Goal: Information Seeking & Learning: Learn about a topic

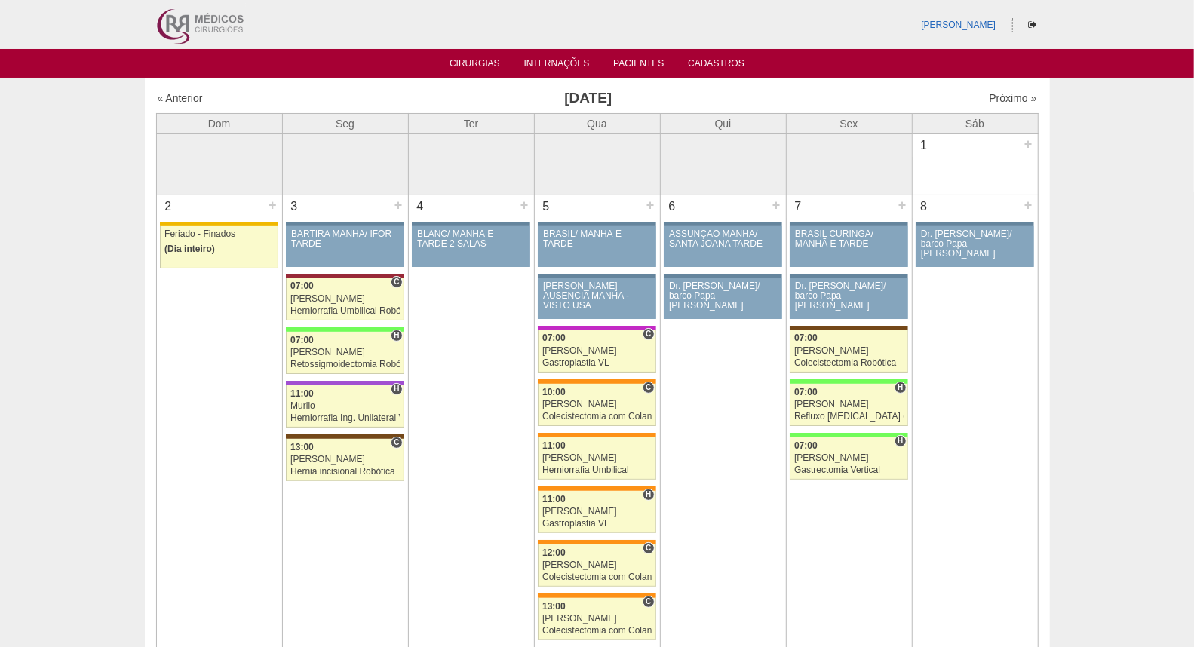
click at [184, 26] on img at bounding box center [199, 24] width 94 height 49
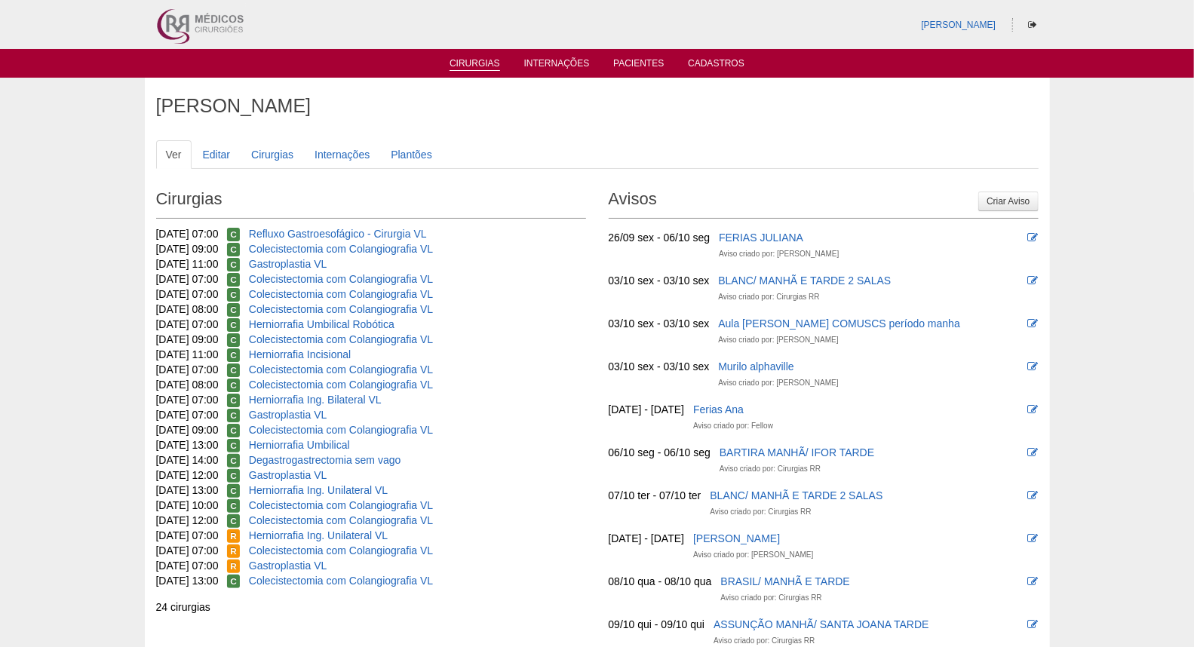
click at [465, 71] on ul "Cirurgias Internações Pacientes Cadastros" at bounding box center [597, 63] width 1194 height 29
click at [473, 64] on link "Cirurgias" at bounding box center [474, 64] width 51 height 13
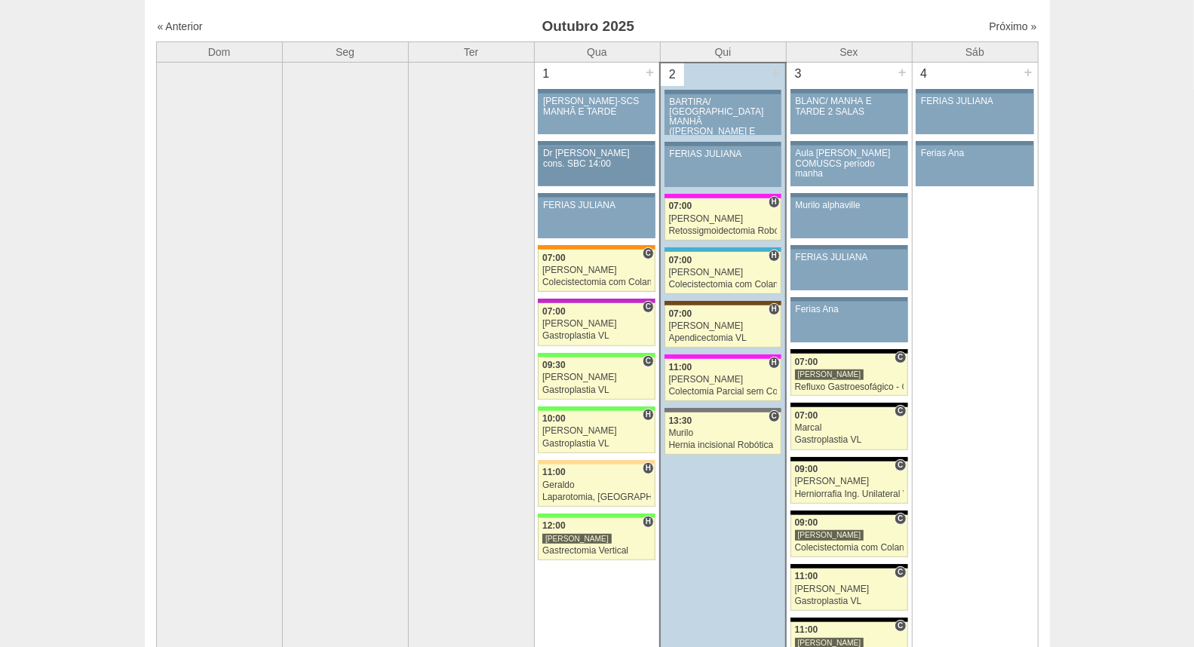
scroll to position [251, 0]
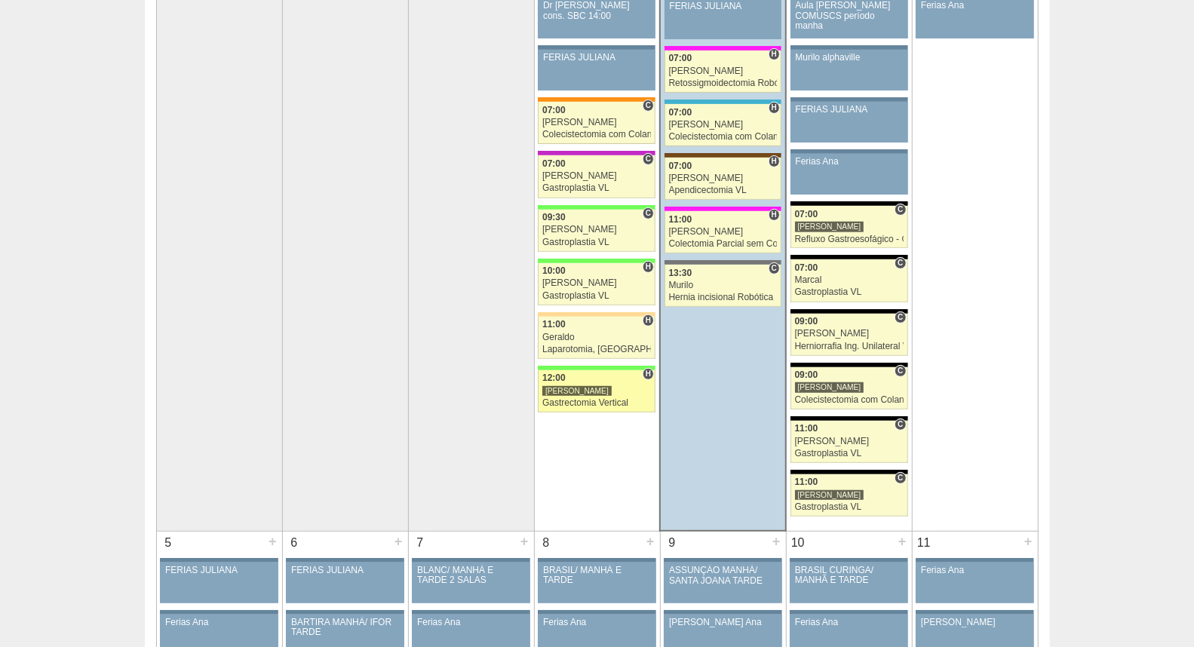
click at [566, 389] on div "[PERSON_NAME]" at bounding box center [576, 390] width 69 height 11
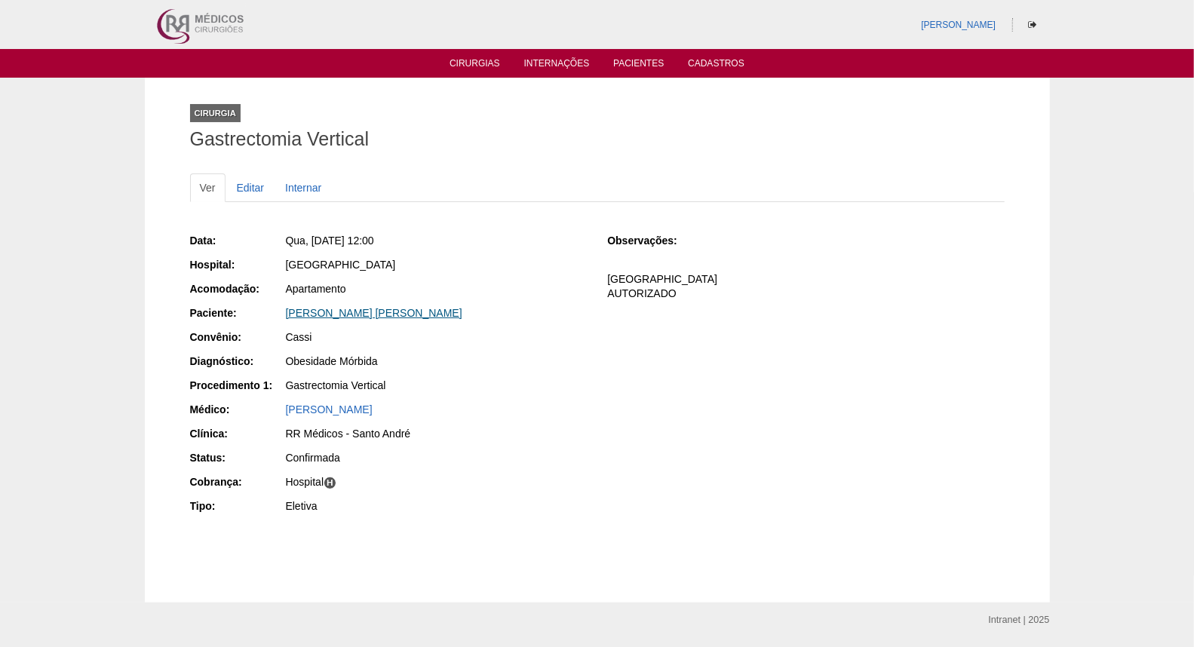
click at [370, 317] on link "SABRINA EVANGELISTA DE SOUZA RIBEIRO" at bounding box center [374, 313] width 176 height 12
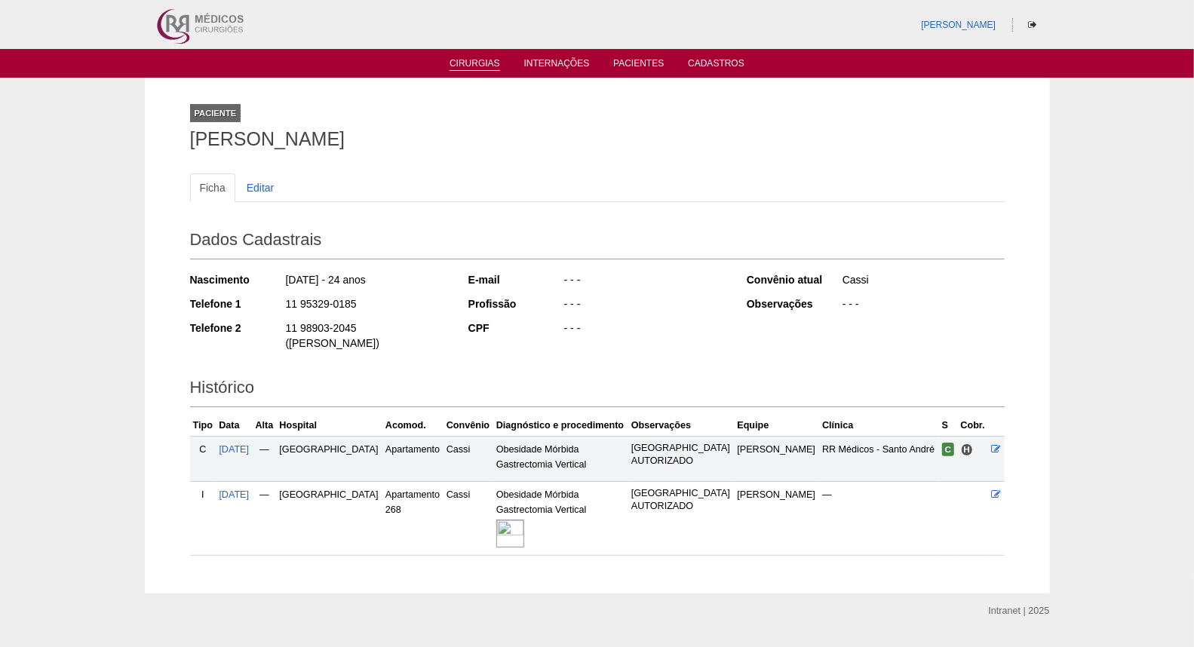
click at [484, 63] on link "Cirurgias" at bounding box center [474, 64] width 51 height 13
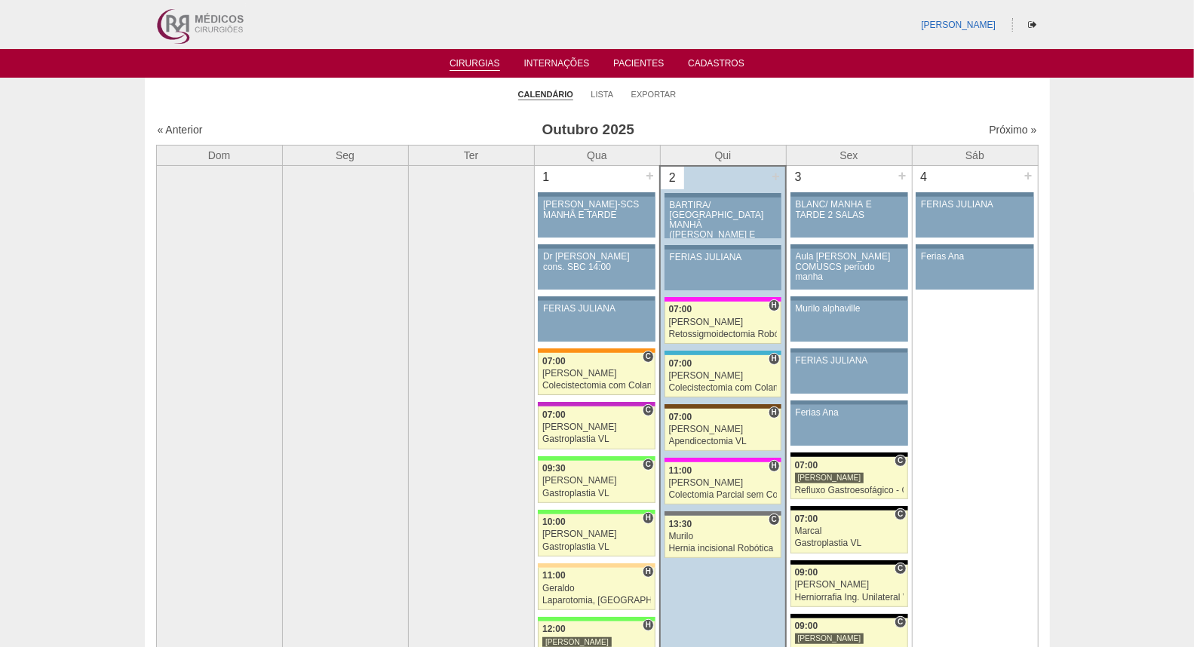
click at [167, 20] on img at bounding box center [199, 24] width 94 height 49
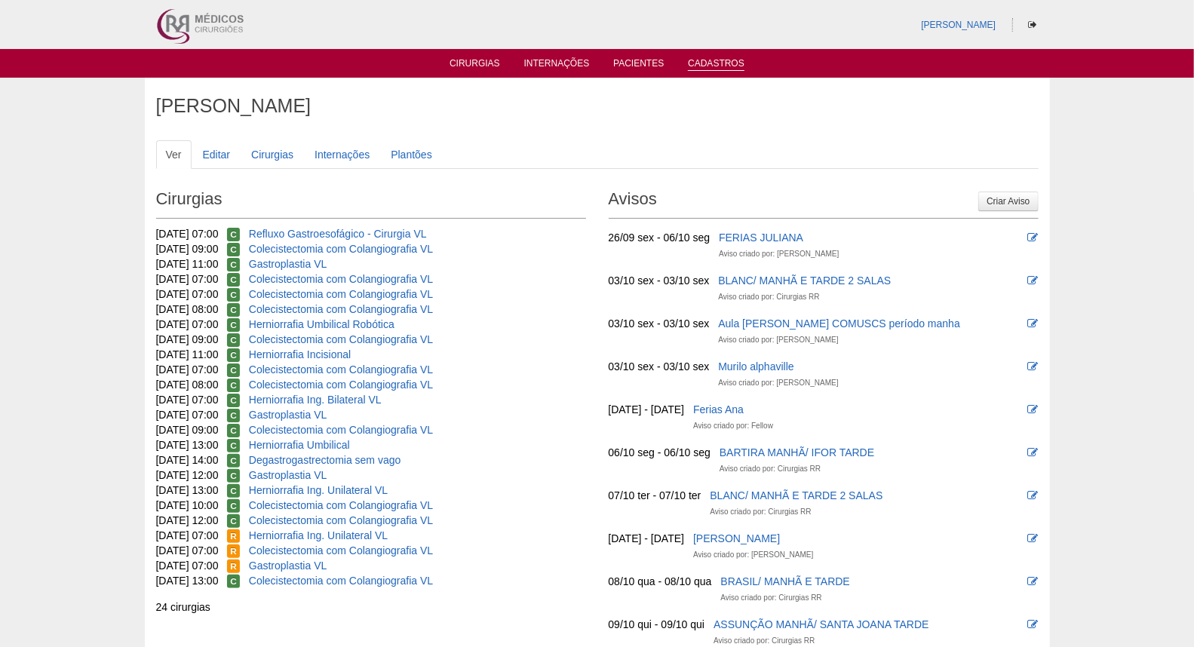
click at [710, 62] on link "Cadastros" at bounding box center [716, 64] width 57 height 13
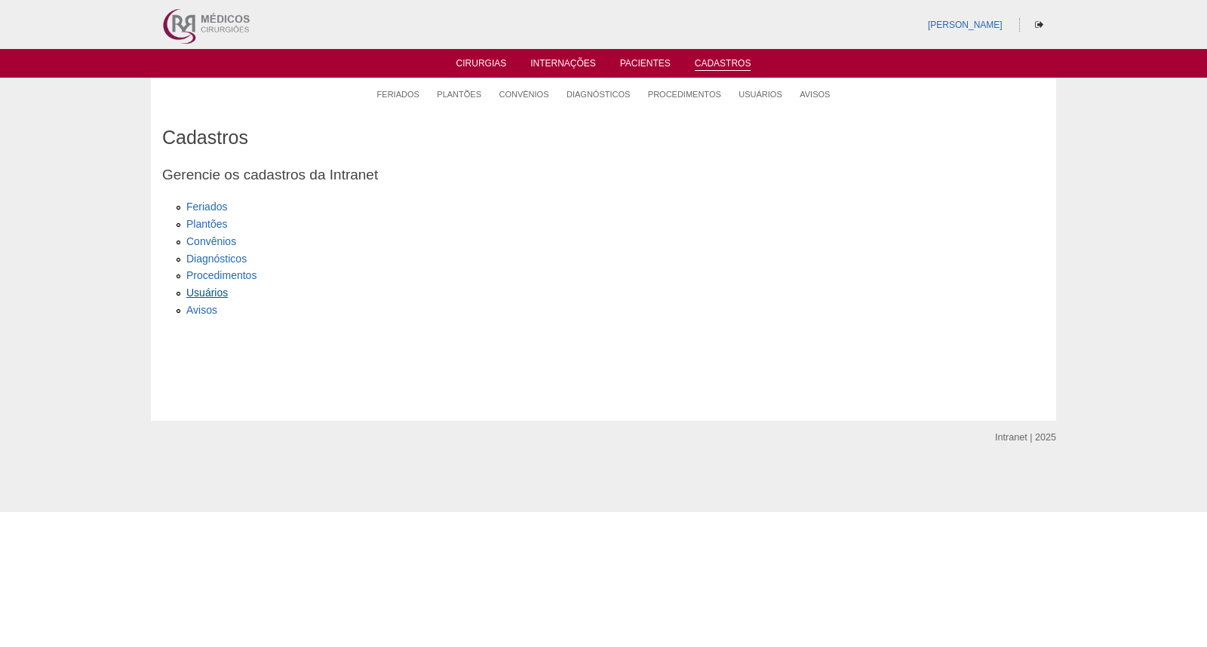
click at [212, 290] on link "Usuários" at bounding box center [206, 293] width 41 height 12
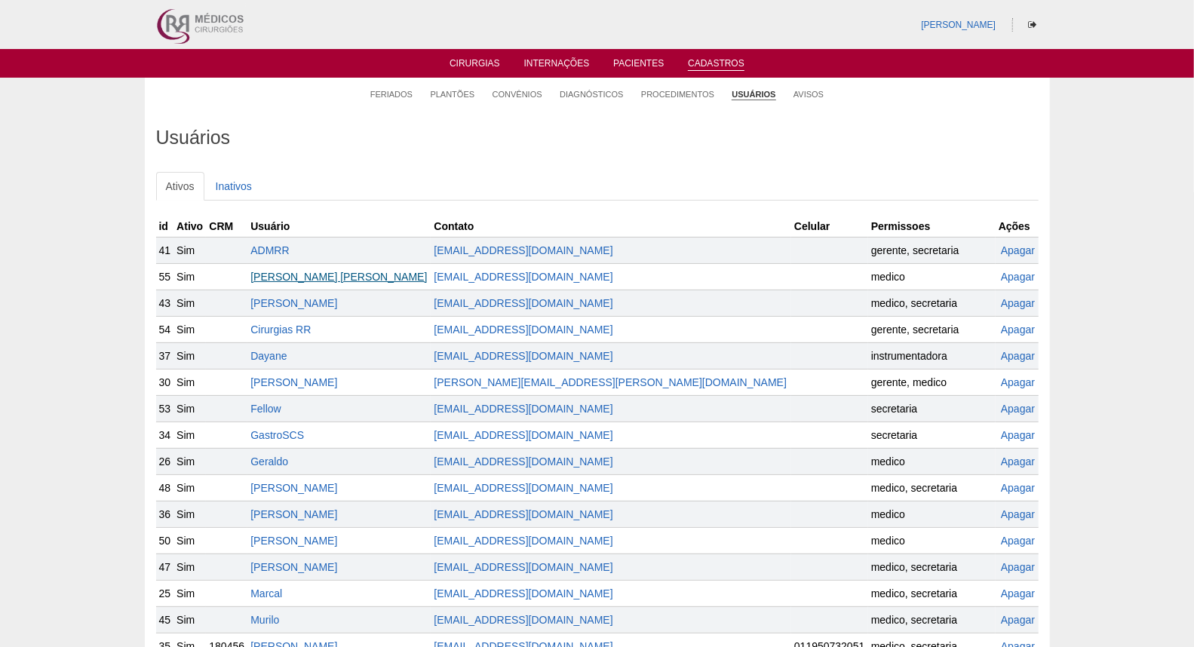
click at [314, 278] on link "[PERSON_NAME] [PERSON_NAME]" at bounding box center [338, 277] width 176 height 12
click at [305, 307] on link "Bruno" at bounding box center [293, 303] width 87 height 12
click at [337, 378] on link "[PERSON_NAME]" at bounding box center [293, 382] width 87 height 12
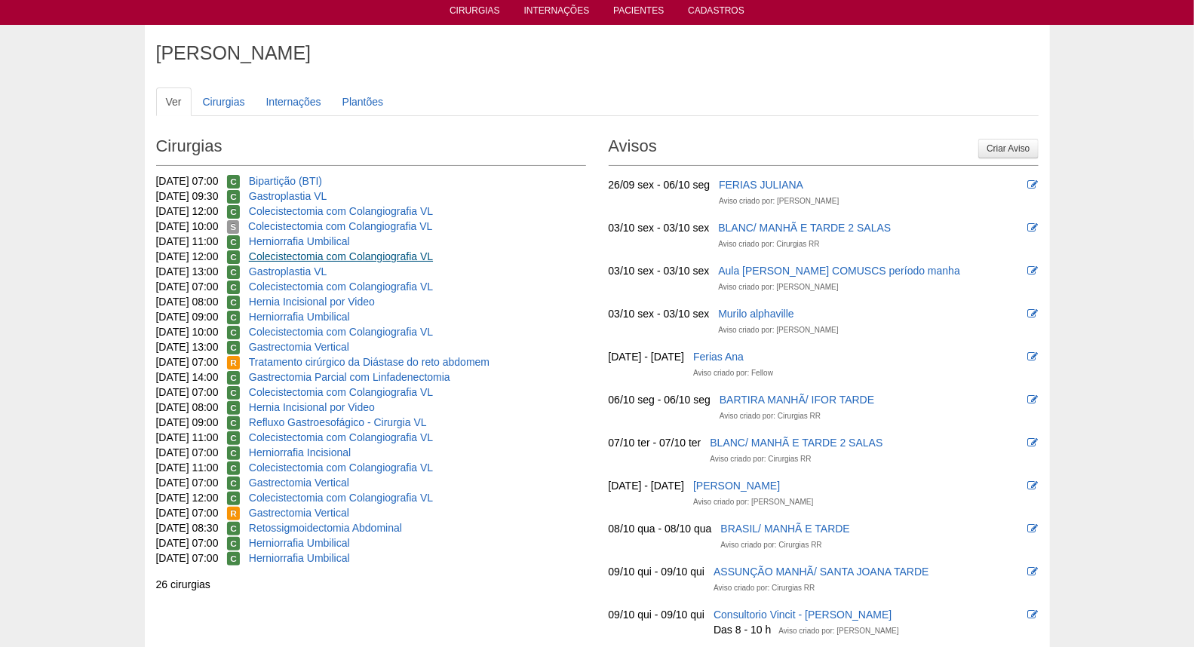
scroll to position [84, 0]
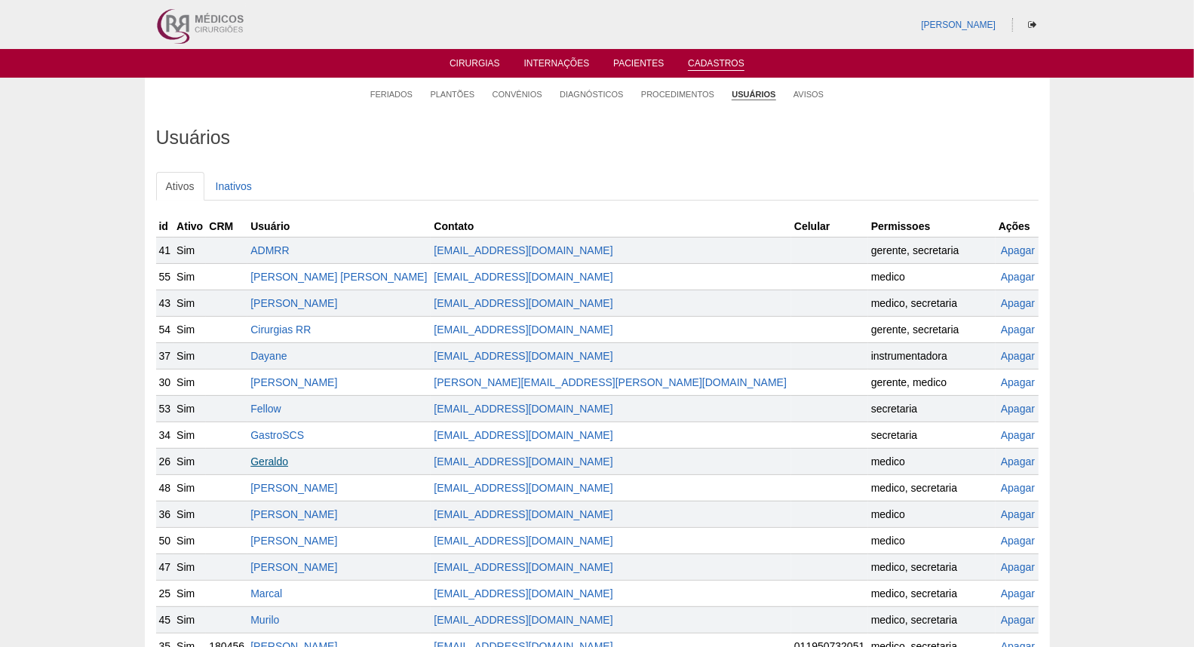
click at [288, 462] on link "Geraldo" at bounding box center [269, 461] width 38 height 12
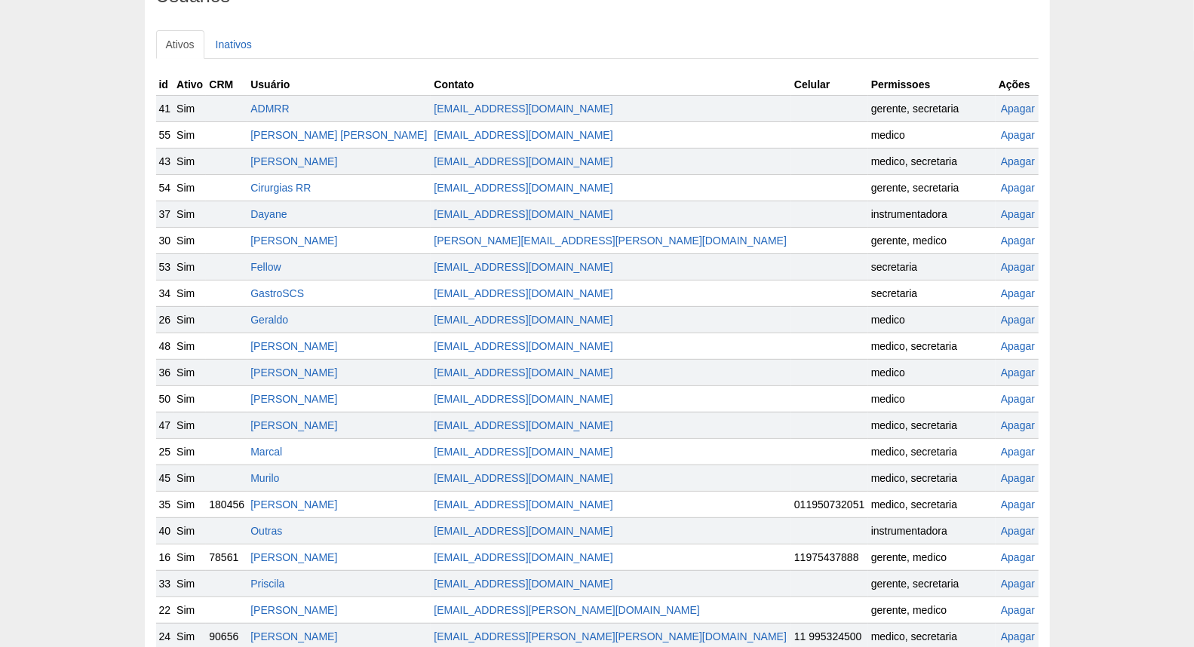
scroll to position [167, 0]
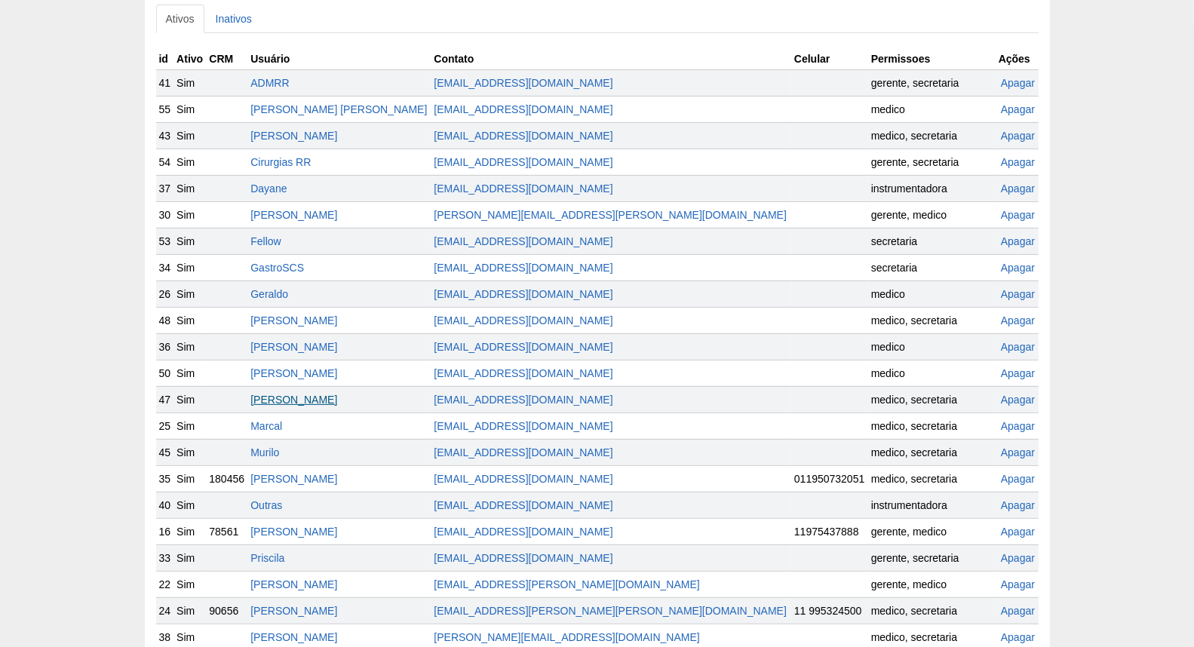
click at [334, 398] on link "[PERSON_NAME]" at bounding box center [293, 400] width 87 height 12
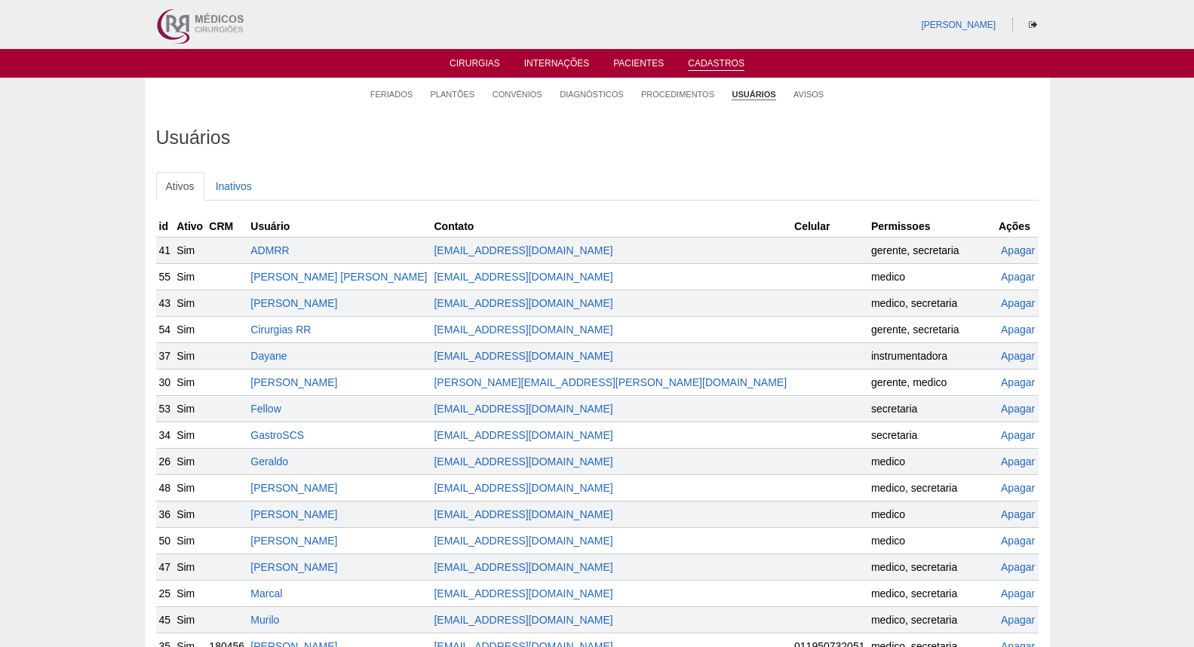
scroll to position [167, 0]
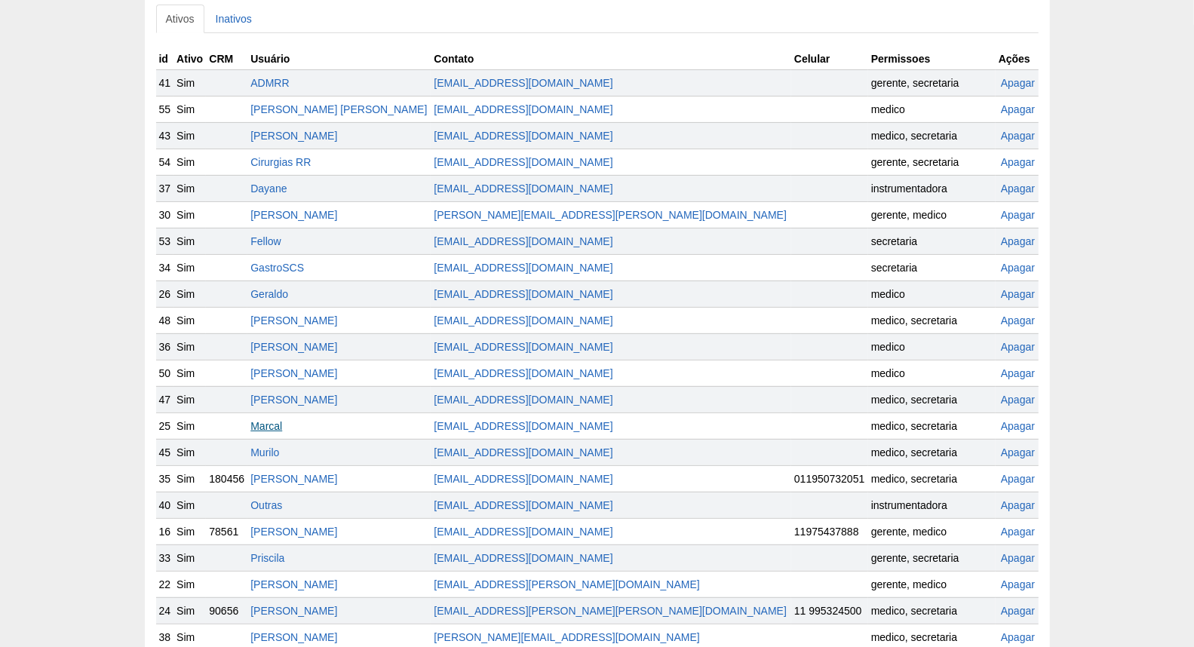
click at [282, 428] on link "Marcal" at bounding box center [266, 426] width 32 height 12
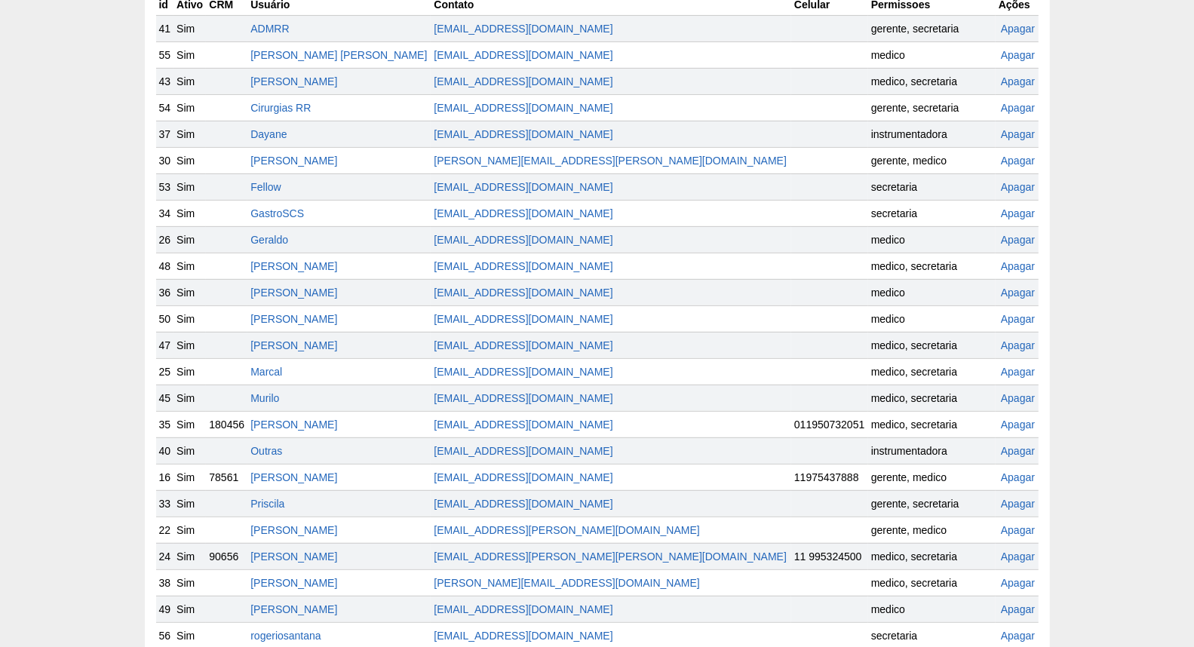
scroll to position [251, 0]
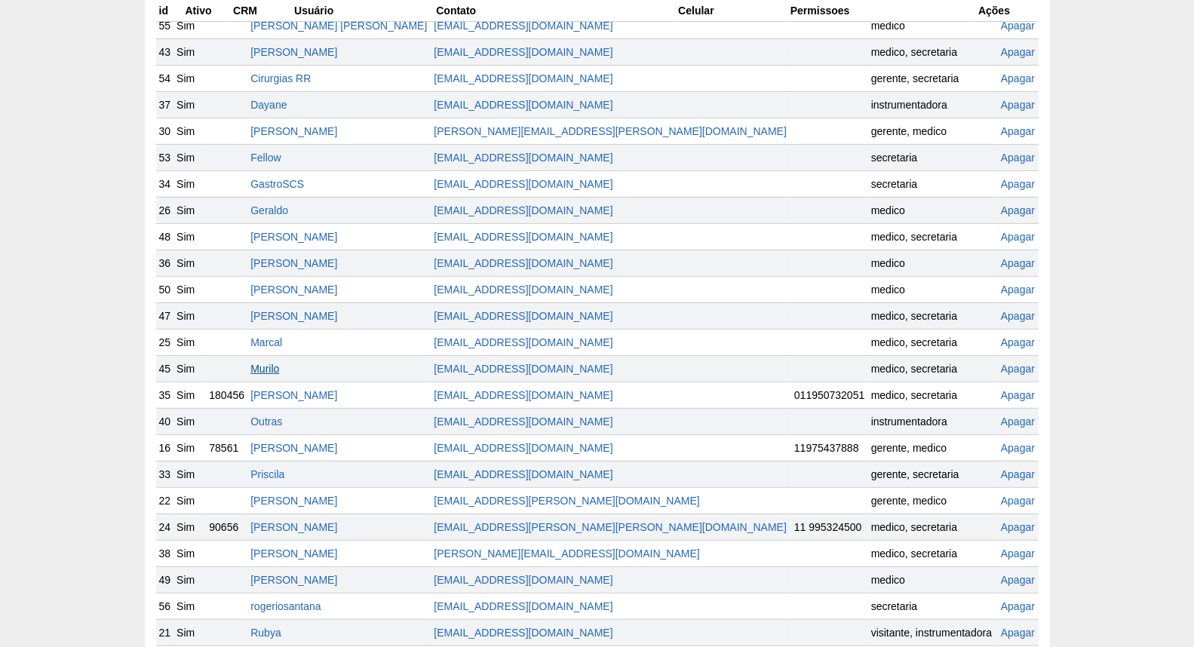
click at [279, 363] on link "Murilo" at bounding box center [264, 369] width 29 height 12
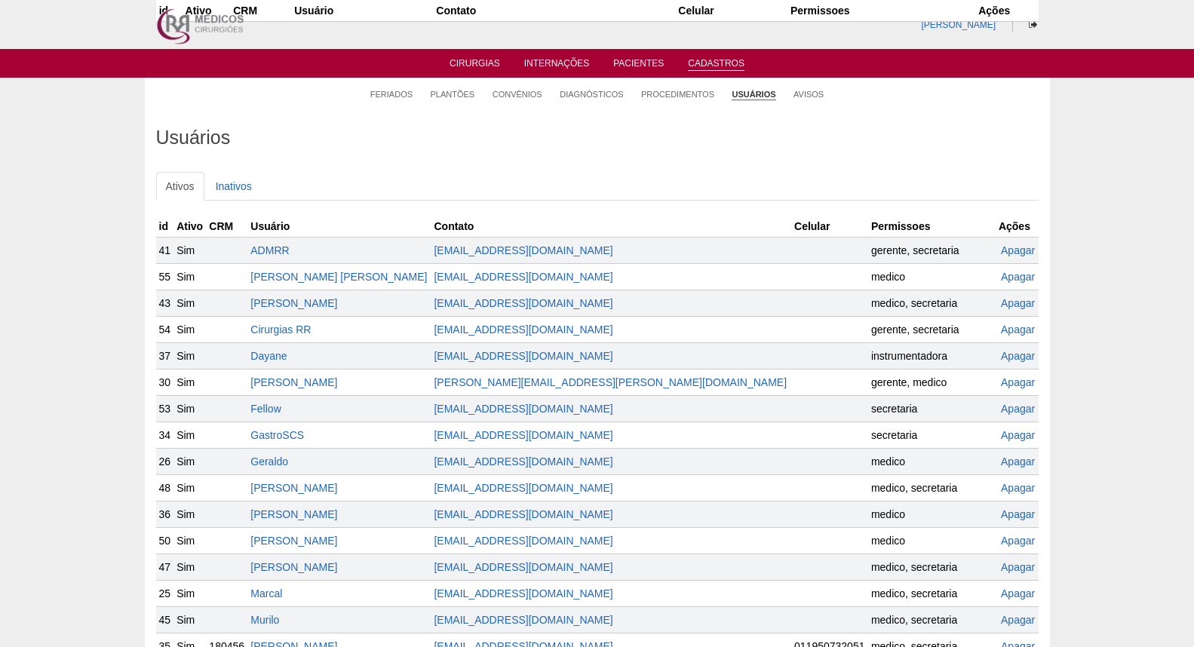
scroll to position [244, 0]
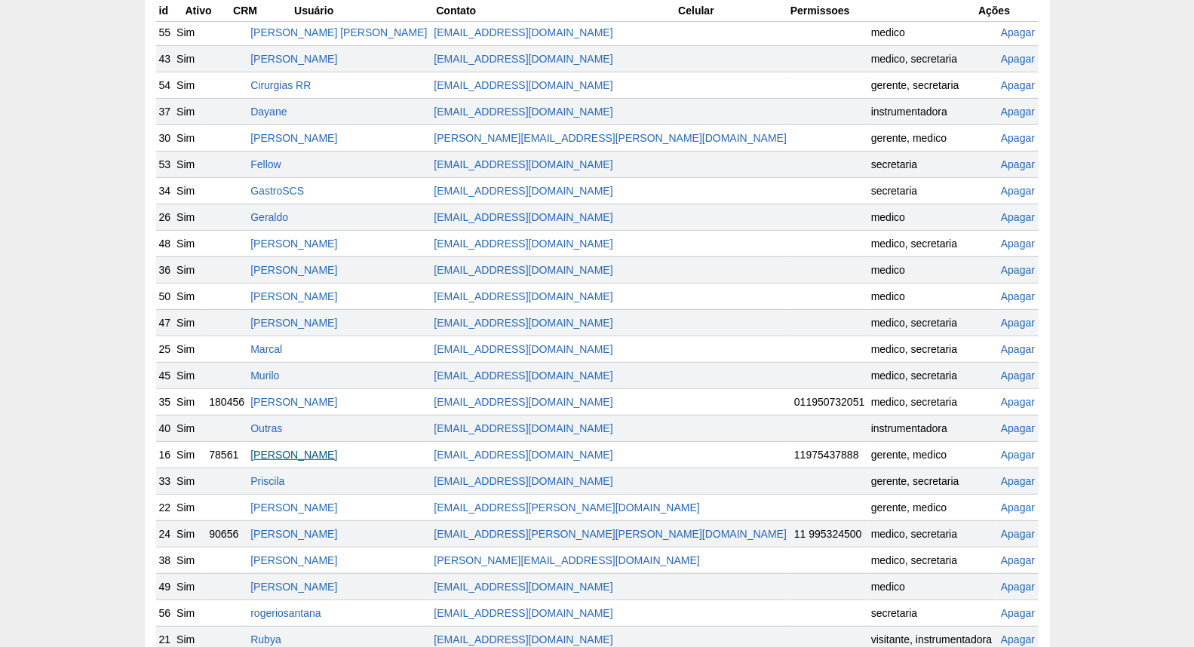
click at [337, 457] on link "[PERSON_NAME]" at bounding box center [293, 455] width 87 height 12
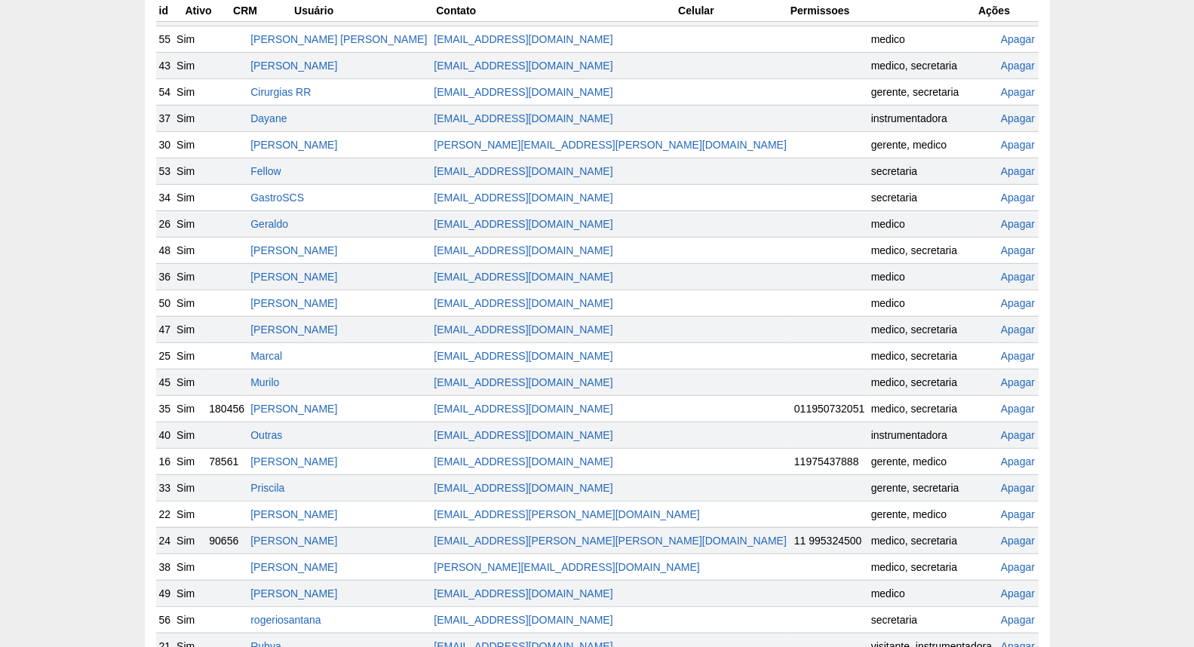
scroll to position [321, 0]
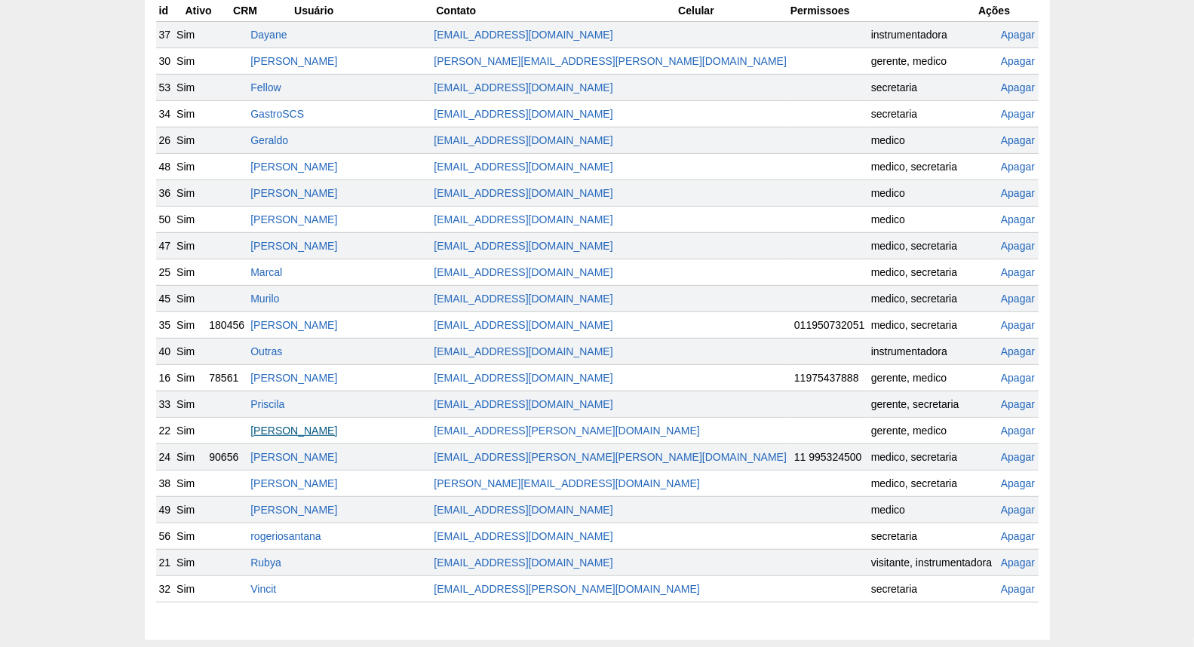
click at [337, 434] on link "[PERSON_NAME]" at bounding box center [293, 431] width 87 height 12
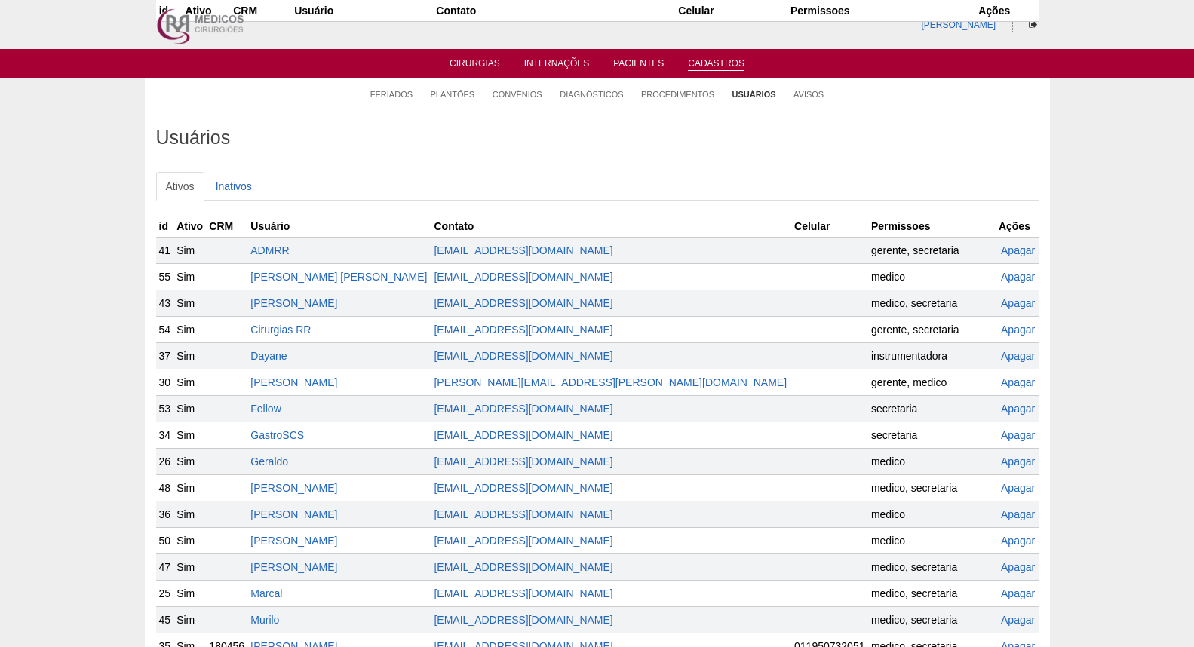
scroll to position [314, 0]
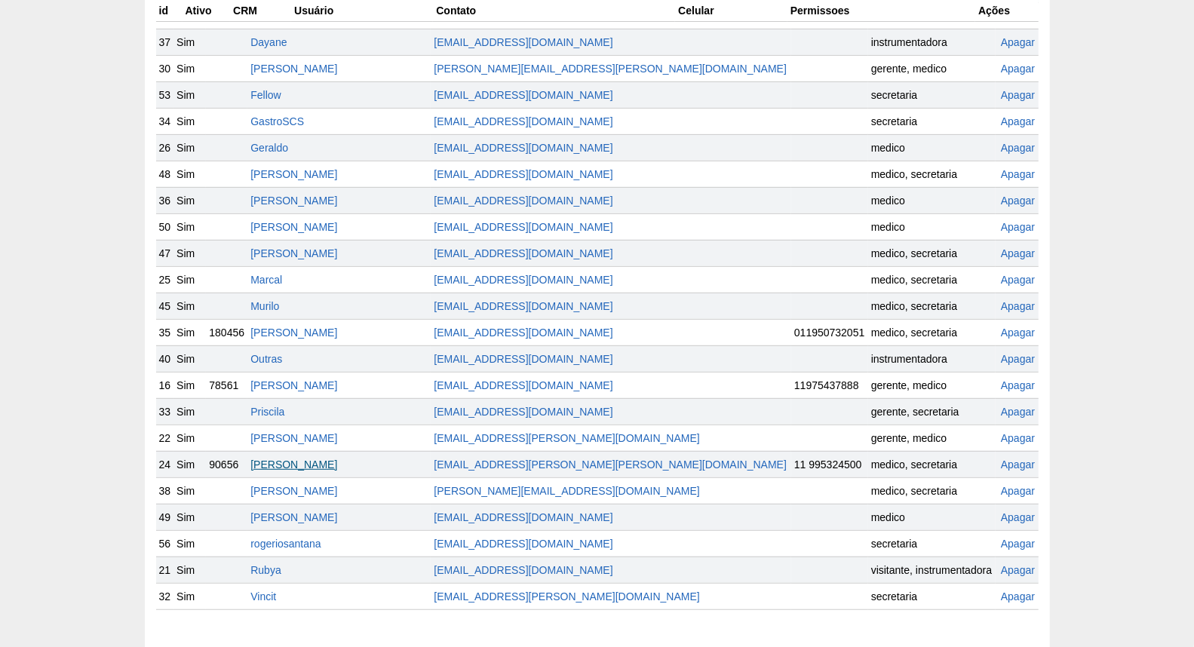
click at [337, 462] on link "[PERSON_NAME]" at bounding box center [293, 465] width 87 height 12
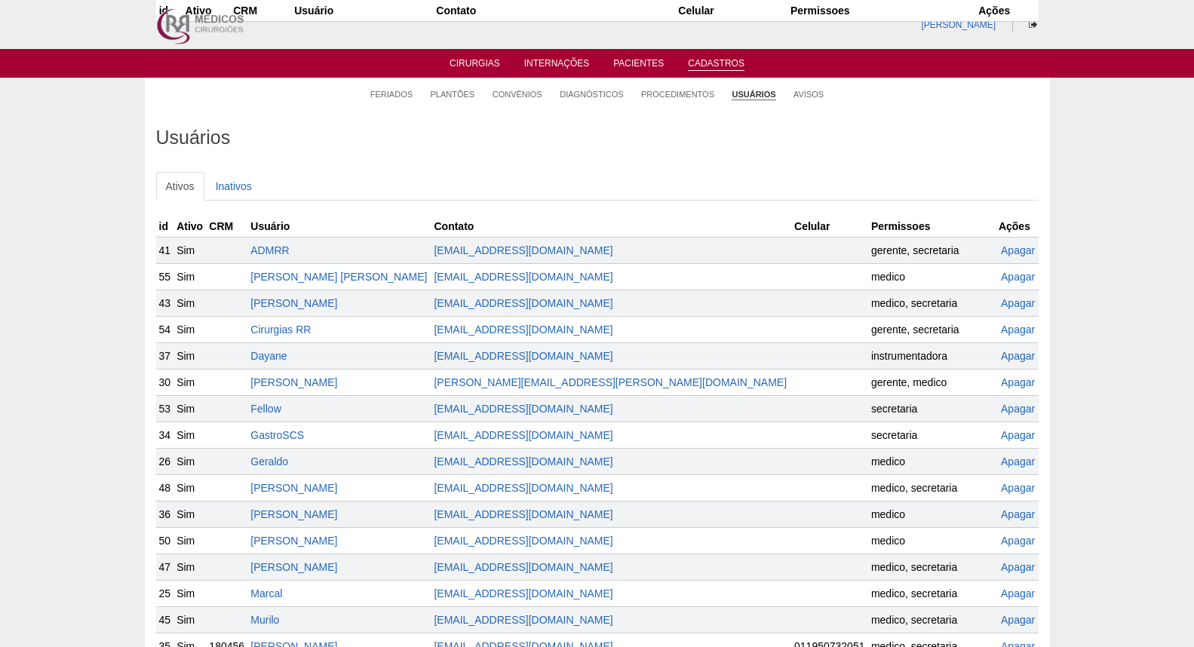
scroll to position [314, 0]
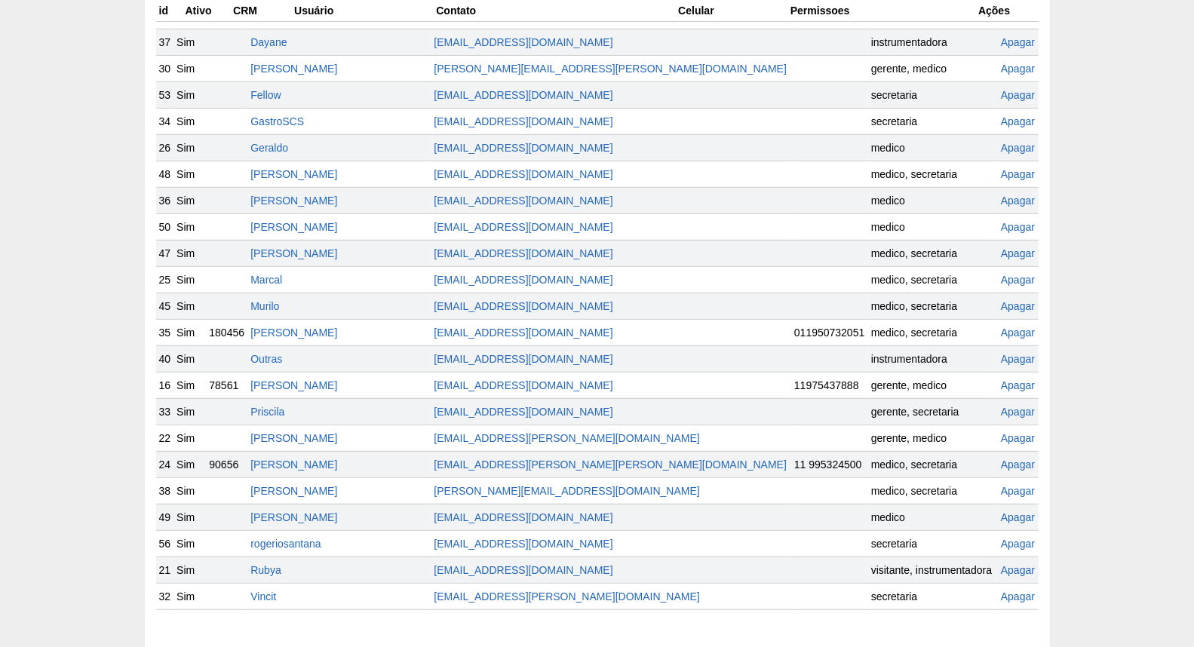
click at [321, 340] on td "[PERSON_NAME]" at bounding box center [338, 332] width 183 height 26
click at [318, 335] on link "[PERSON_NAME]" at bounding box center [293, 333] width 87 height 12
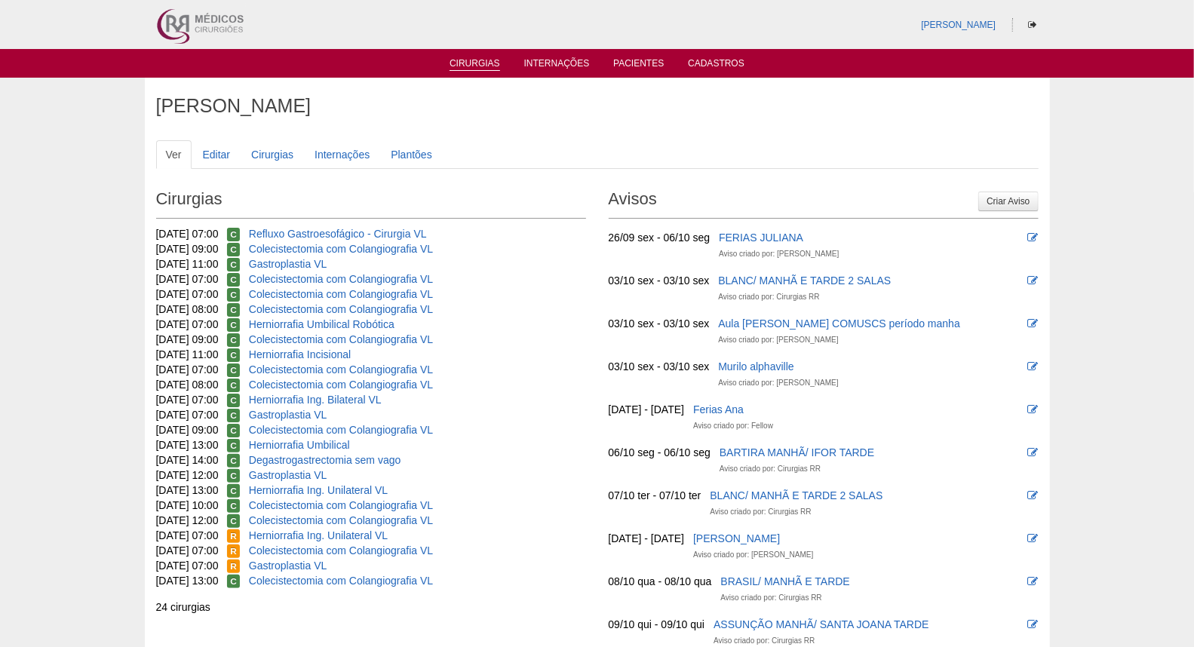
click at [471, 66] on link "Cirurgias" at bounding box center [474, 64] width 51 height 13
